Goal: Task Accomplishment & Management: Manage account settings

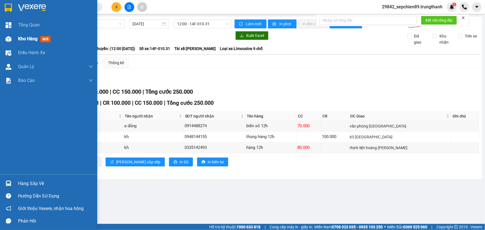
click at [34, 41] on span "Kho hàng" at bounding box center [27, 38] width 19 height 5
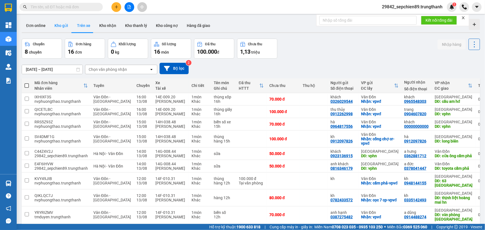
click at [63, 24] on button "Kho gửi" at bounding box center [61, 25] width 23 height 13
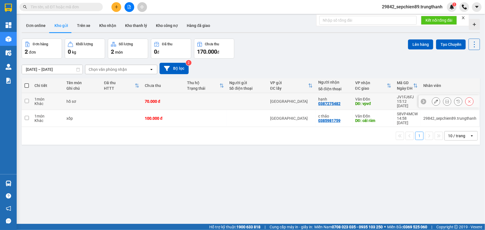
drag, startPoint x: 27, startPoint y: 97, endPoint x: 25, endPoint y: 109, distance: 11.9
click at [27, 99] on input "checkbox" at bounding box center [27, 101] width 4 height 4
checkbox input "true"
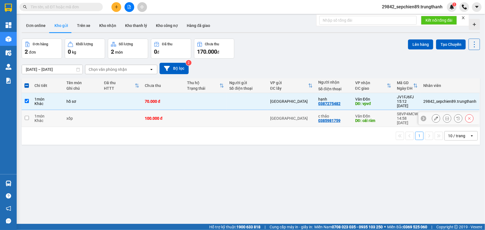
click at [25, 116] on input "checkbox" at bounding box center [27, 118] width 4 height 4
checkbox input "true"
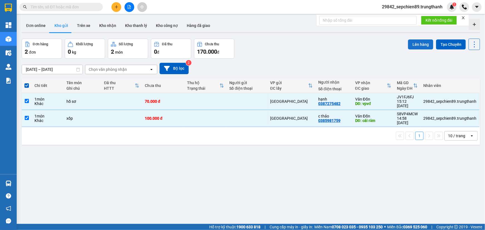
click at [423, 43] on button "Lên hàng" at bounding box center [420, 45] width 25 height 10
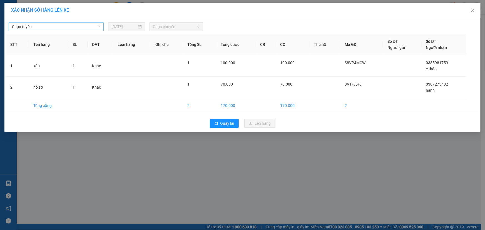
click at [50, 28] on span "Chọn tuyến" at bounding box center [56, 27] width 88 height 8
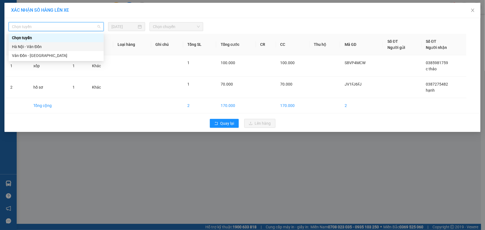
click at [35, 46] on div "Hà Nội - Vân Đồn" at bounding box center [56, 47] width 88 height 6
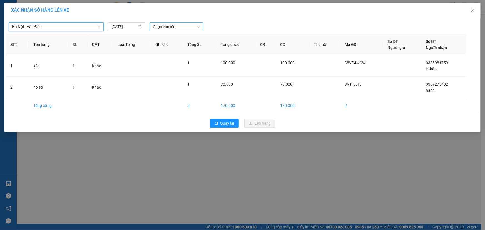
click at [176, 26] on span "Chọn chuyến" at bounding box center [176, 27] width 47 height 8
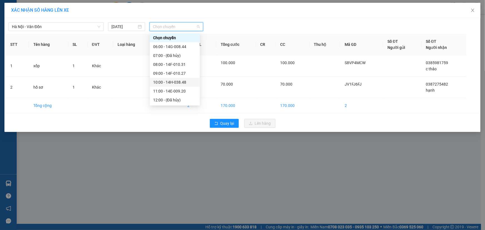
scroll to position [80, 0]
click at [184, 56] on div "16:00 - 14F-010.31" at bounding box center [174, 56] width 43 height 6
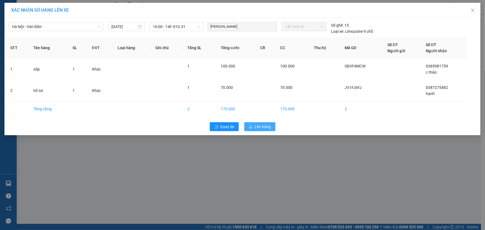
click at [264, 126] on span "Lên hàng" at bounding box center [263, 127] width 16 height 6
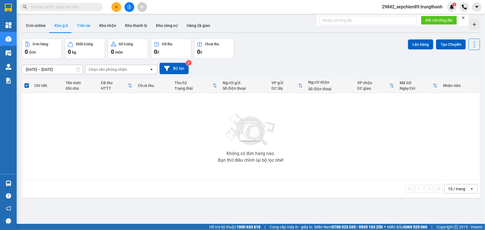
click at [82, 27] on button "Trên xe" at bounding box center [84, 25] width 22 height 13
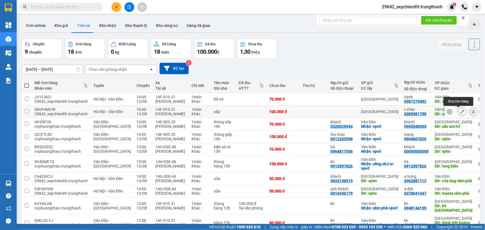
click at [461, 112] on icon at bounding box center [463, 112] width 4 height 4
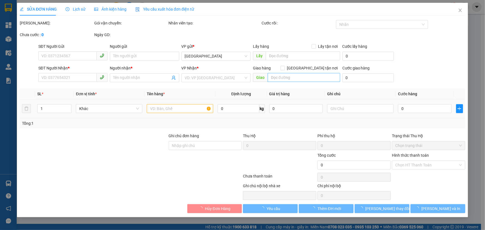
type input "0385981759"
type input "c thảo"
type input "cái răm"
type input "100.000"
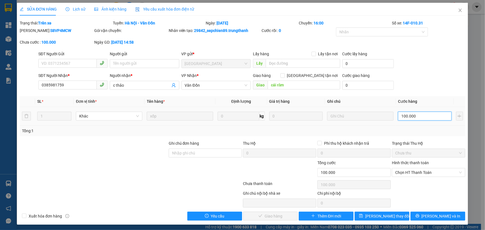
click at [417, 118] on input "100.000" at bounding box center [425, 116] width 54 height 9
type input "7"
type input "70"
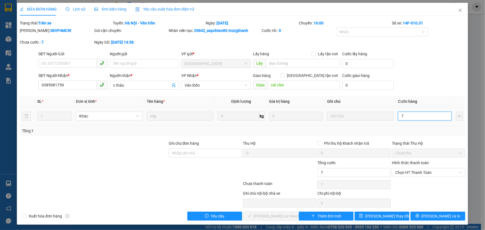
type input "70"
type input "700"
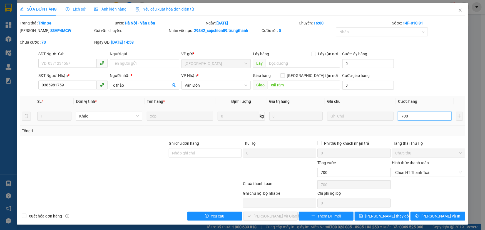
type input "7.000"
type input "70.000"
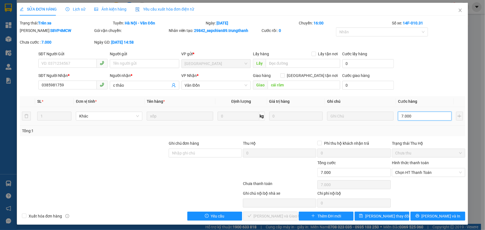
type input "70.000"
type input "700.000"
type input "70.000"
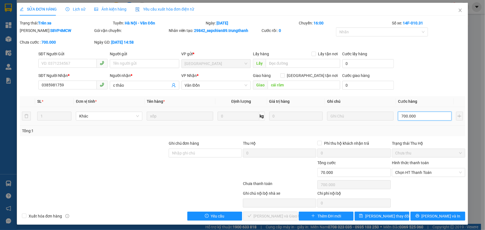
type input "70.000"
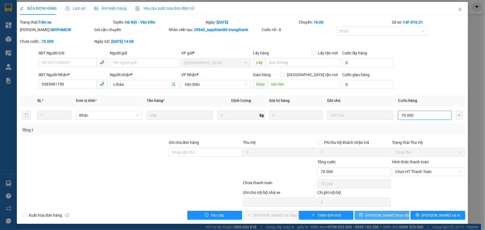
type input "70.000"
click at [385, 214] on span "[PERSON_NAME] thay đổi" at bounding box center [388, 216] width 45 height 6
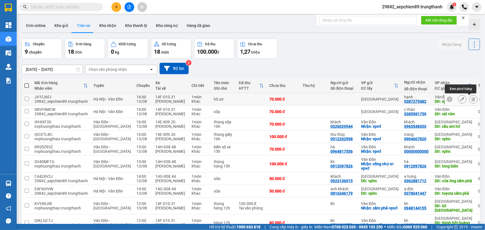
click at [472, 98] on icon at bounding box center [474, 99] width 4 height 4
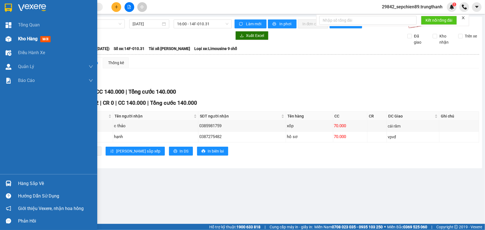
click at [8, 37] on img at bounding box center [9, 39] width 6 height 6
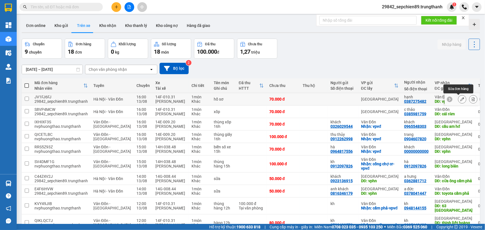
click at [461, 99] on icon at bounding box center [463, 99] width 4 height 4
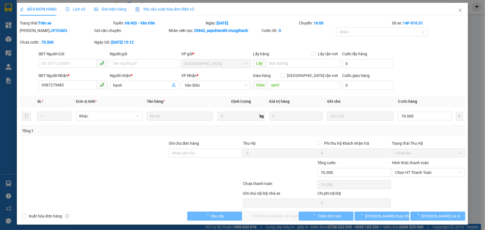
type input "0387275482"
type input "hạnh"
type input "vpvđ"
type input "70.000"
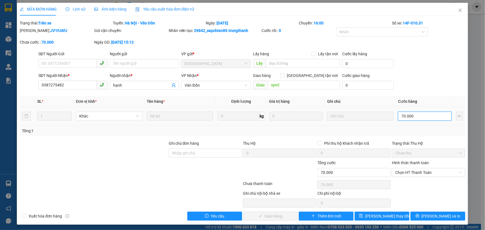
click at [419, 117] on input "70.000" at bounding box center [425, 116] width 54 height 9
type input "5"
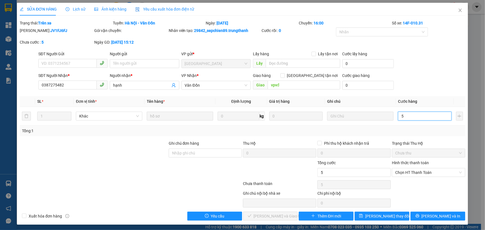
type input "50"
type input "500"
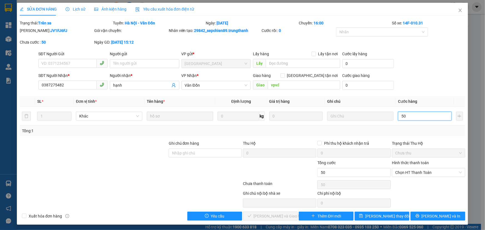
type input "500"
type input "5.000"
type input "50.000"
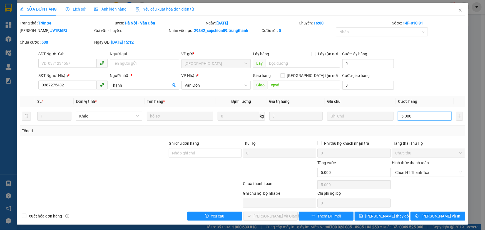
type input "50.000"
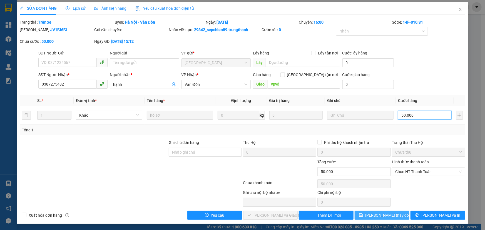
type input "50.000"
click at [382, 215] on span "[PERSON_NAME] thay đổi" at bounding box center [388, 216] width 45 height 6
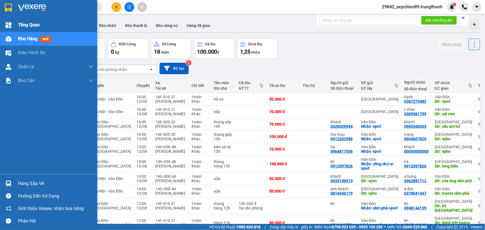
click at [28, 25] on span "Tổng Quan" at bounding box center [29, 24] width 22 height 7
